Goal: Information Seeking & Learning: Learn about a topic

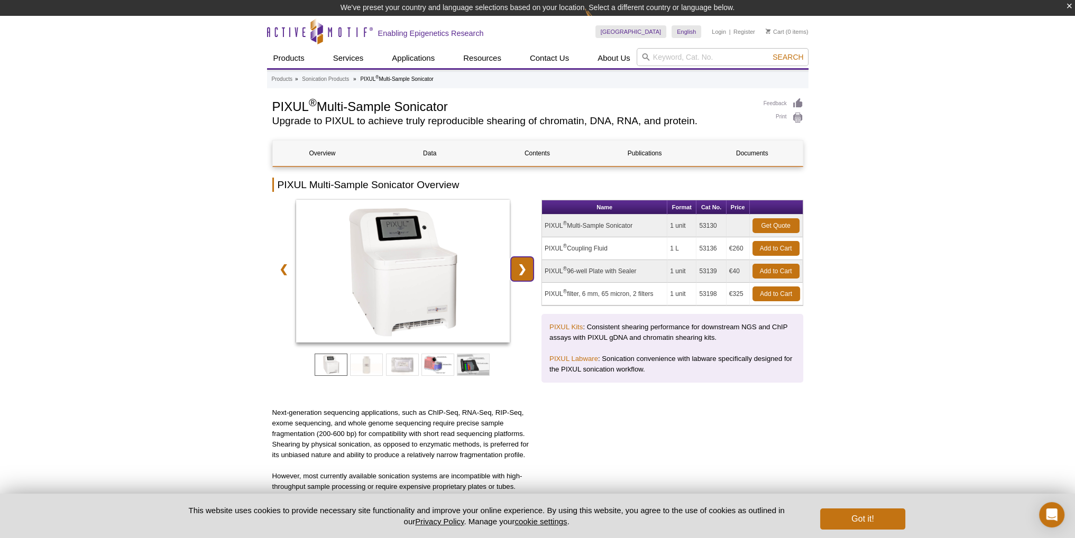
click at [527, 267] on link "❯" at bounding box center [522, 269] width 23 height 24
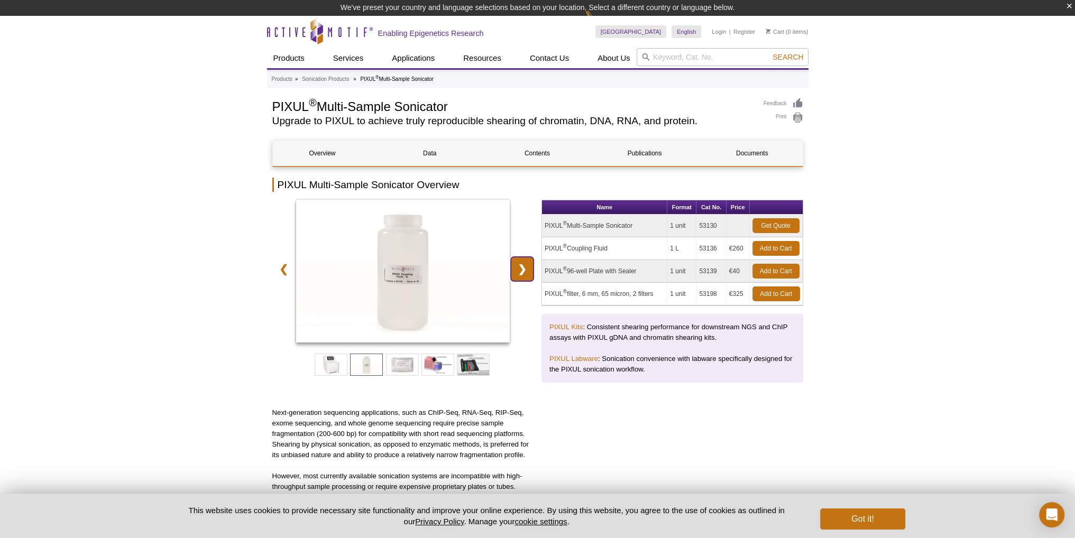
click at [527, 267] on link "❯" at bounding box center [522, 269] width 23 height 24
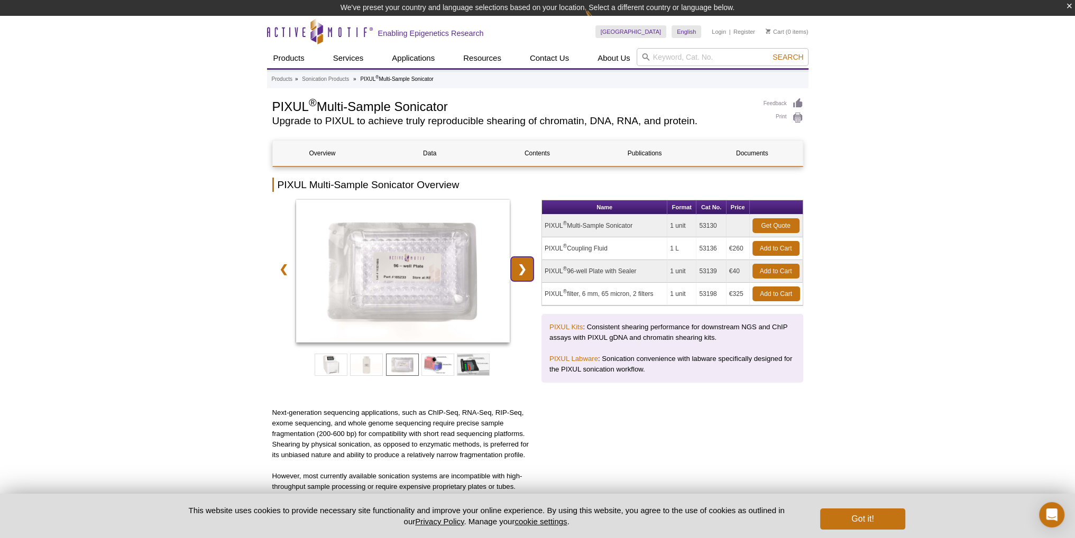
click at [527, 267] on link "❯" at bounding box center [522, 269] width 23 height 24
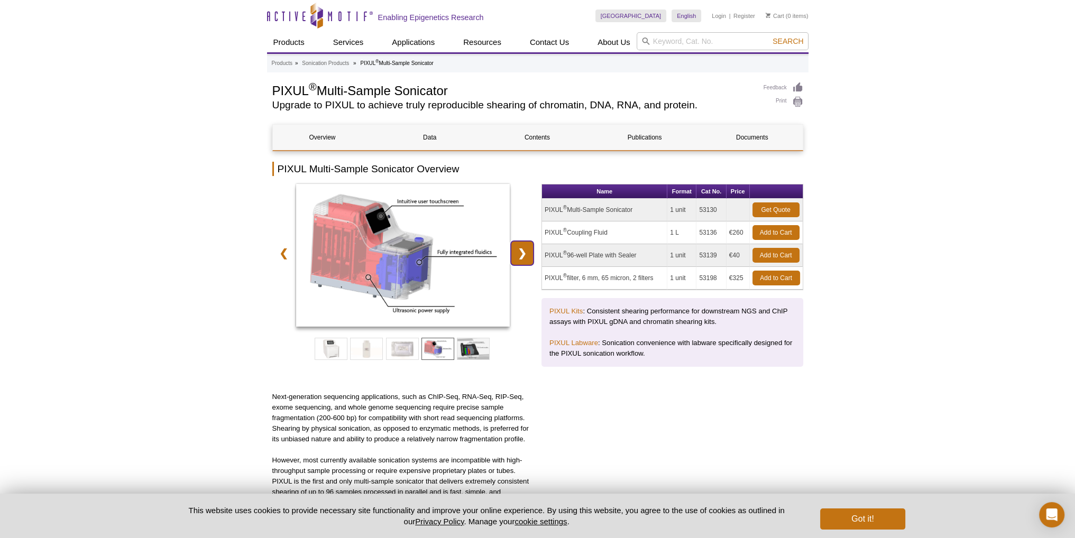
click at [527, 261] on link "❯" at bounding box center [522, 253] width 23 height 24
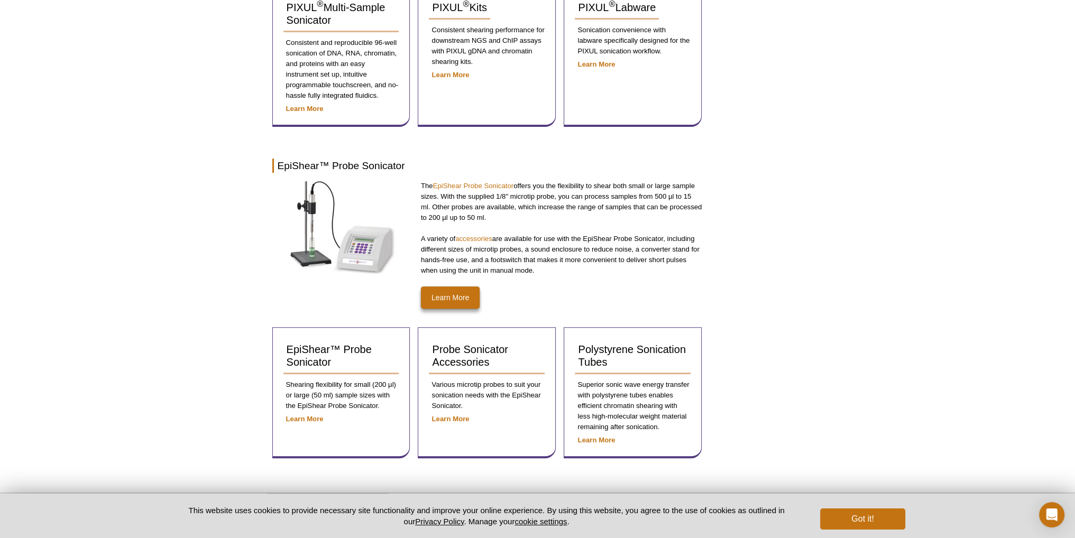
scroll to position [459, 0]
